Goal: Find specific page/section: Find specific page/section

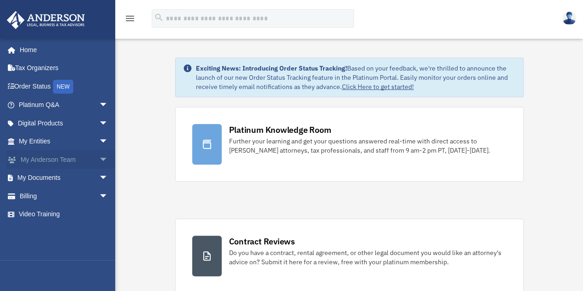
click at [99, 156] on span "arrow_drop_down" at bounding box center [108, 159] width 18 height 19
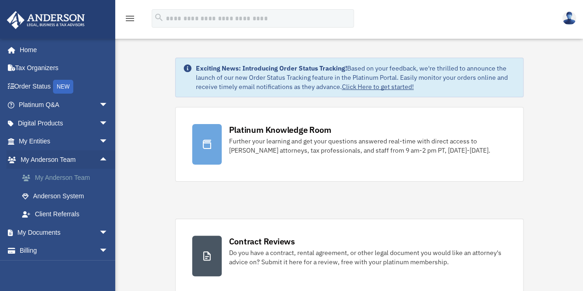
click at [83, 175] on link "My Anderson Team" at bounding box center [67, 178] width 109 height 18
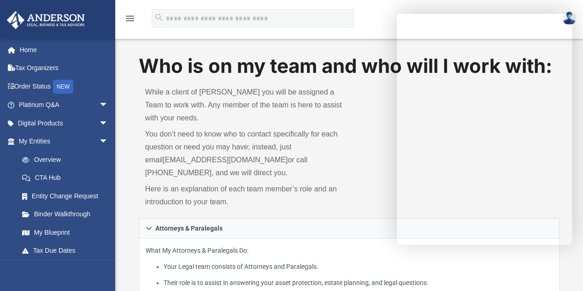
click at [361, 180] on div "Who is on my team and who will I work with: While a client of Anderson you will…" at bounding box center [349, 136] width 421 height 166
click at [29, 49] on link "Home" at bounding box center [64, 50] width 116 height 18
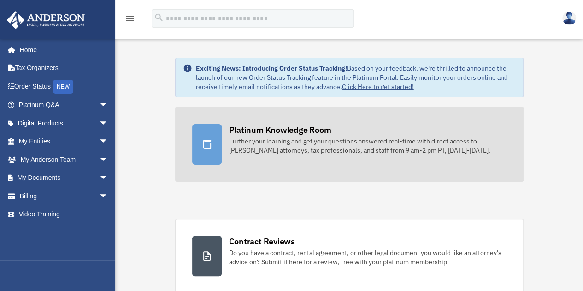
click at [289, 136] on div "Further your learning and get your questions answered real-time with direct acc…" at bounding box center [367, 145] width 277 height 18
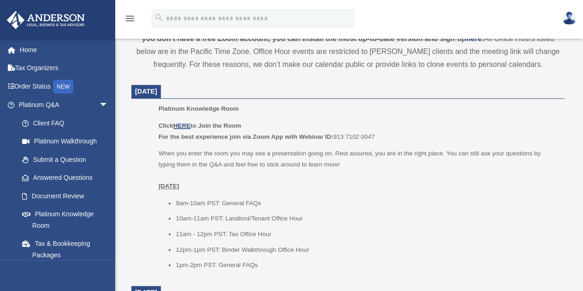
scroll to position [357, 0]
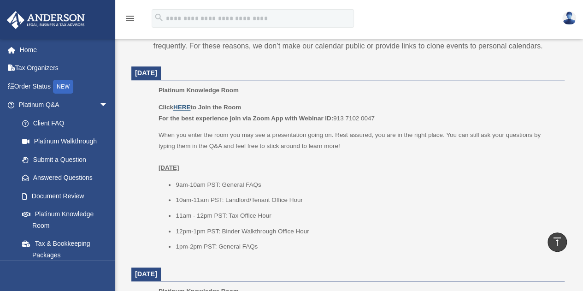
click at [186, 104] on u "HERE" at bounding box center [181, 107] width 17 height 7
